Goal: Find specific page/section: Find specific page/section

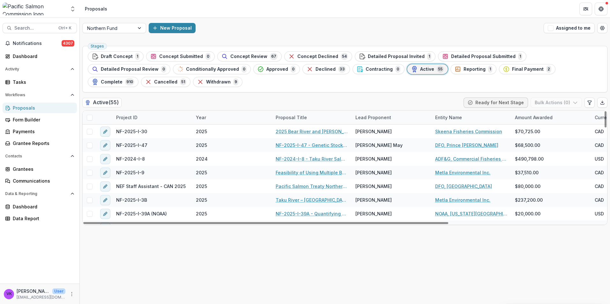
click at [313, 54] on span "Concept Declined" at bounding box center [317, 56] width 41 height 5
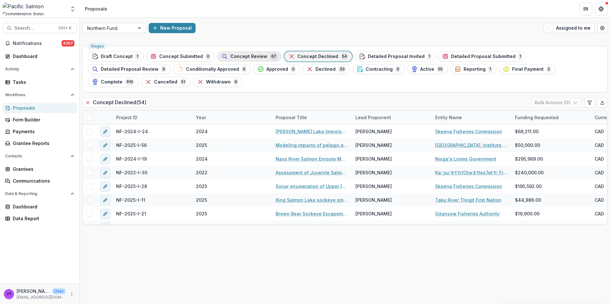
click at [249, 55] on span "Concept Review" at bounding box center [248, 56] width 37 height 5
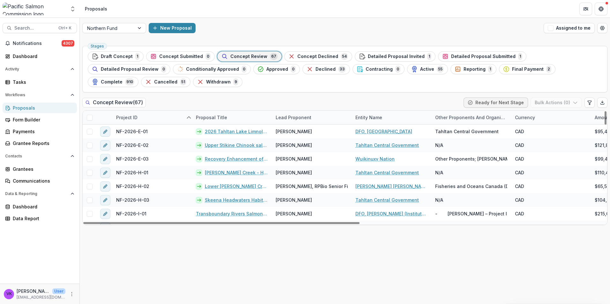
click at [249, 55] on span "Concept Review" at bounding box center [248, 56] width 37 height 5
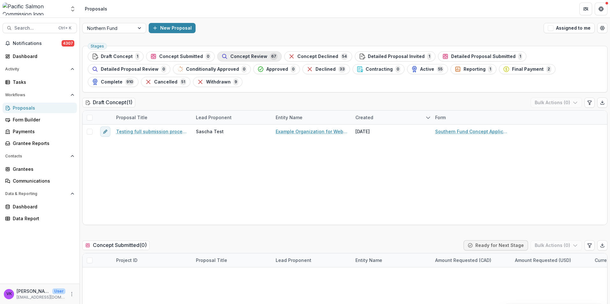
click at [236, 56] on span "Concept Review" at bounding box center [248, 56] width 37 height 5
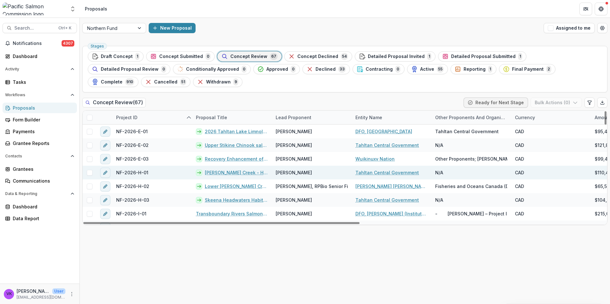
click at [228, 173] on link "[PERSON_NAME] Creek - Habitat Assessment & Management" at bounding box center [236, 172] width 63 height 7
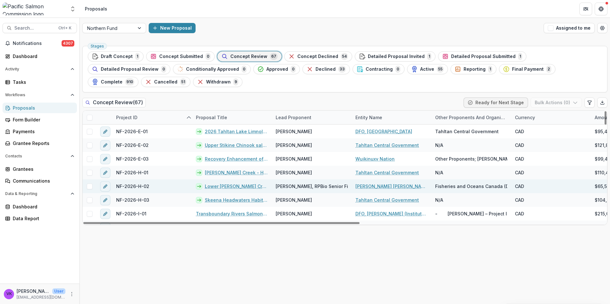
click at [242, 188] on link "Lower [PERSON_NAME] Creek Sockeye Distribution and Side Channel Feasibility" at bounding box center [236, 186] width 63 height 7
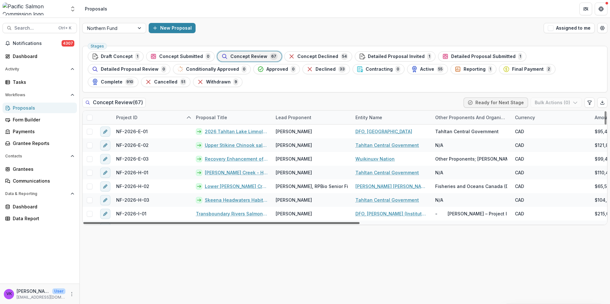
click at [321, 222] on div at bounding box center [221, 223] width 276 height 2
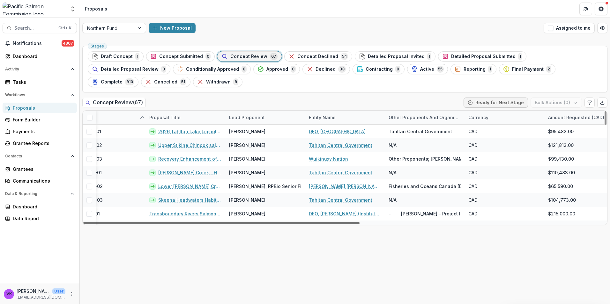
scroll to position [0, 46]
drag, startPoint x: 327, startPoint y: 222, endPoint x: 347, endPoint y: 230, distance: 20.9
click at [347, 224] on div at bounding box center [221, 223] width 276 height 2
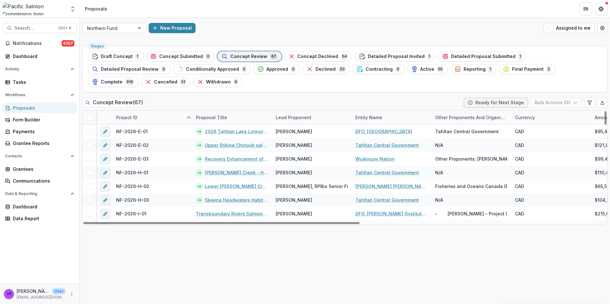
drag, startPoint x: 309, startPoint y: 223, endPoint x: 0, endPoint y: 237, distance: 309.3
click at [83, 224] on div at bounding box center [221, 223] width 276 height 2
